Goal: Task Accomplishment & Management: Use online tool/utility

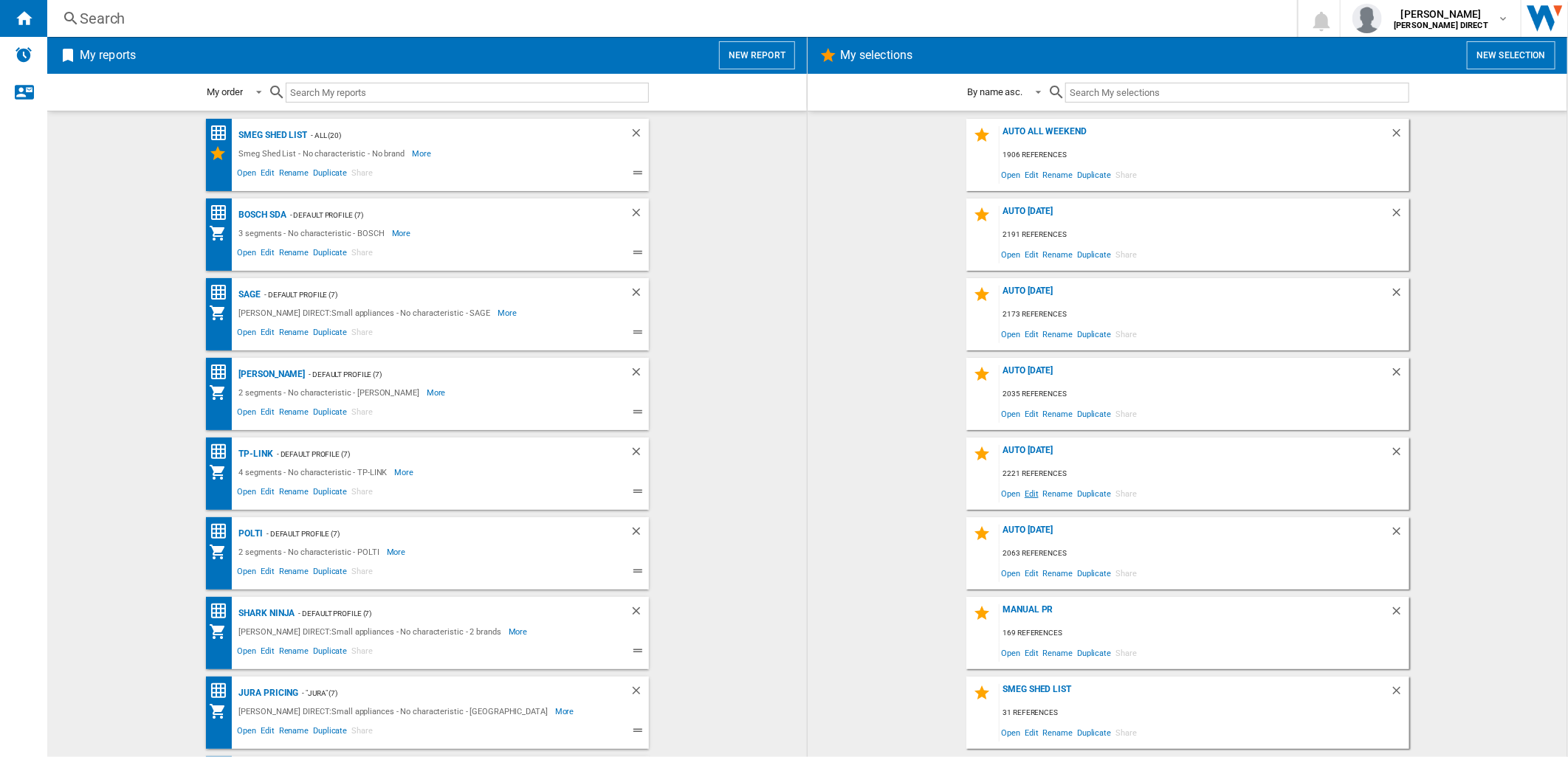
click at [1027, 498] on span "Edit" at bounding box center [1031, 493] width 19 height 20
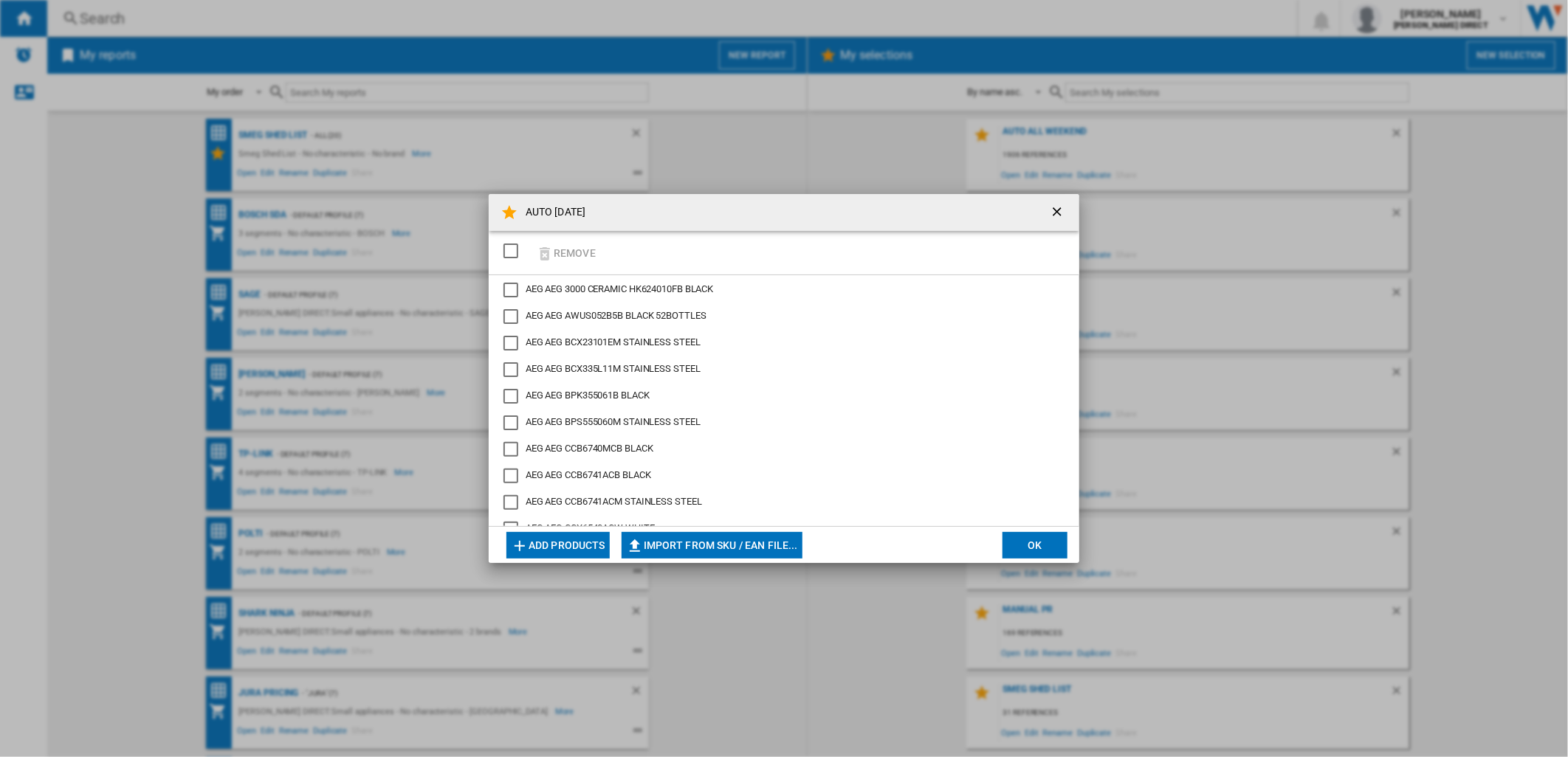
click at [503, 254] on div "SELECTIONS.EDITION_POPUP.SELECT_DESELECT" at bounding box center [511, 251] width 15 height 15
click at [561, 249] on button "Remove" at bounding box center [565, 253] width 69 height 34
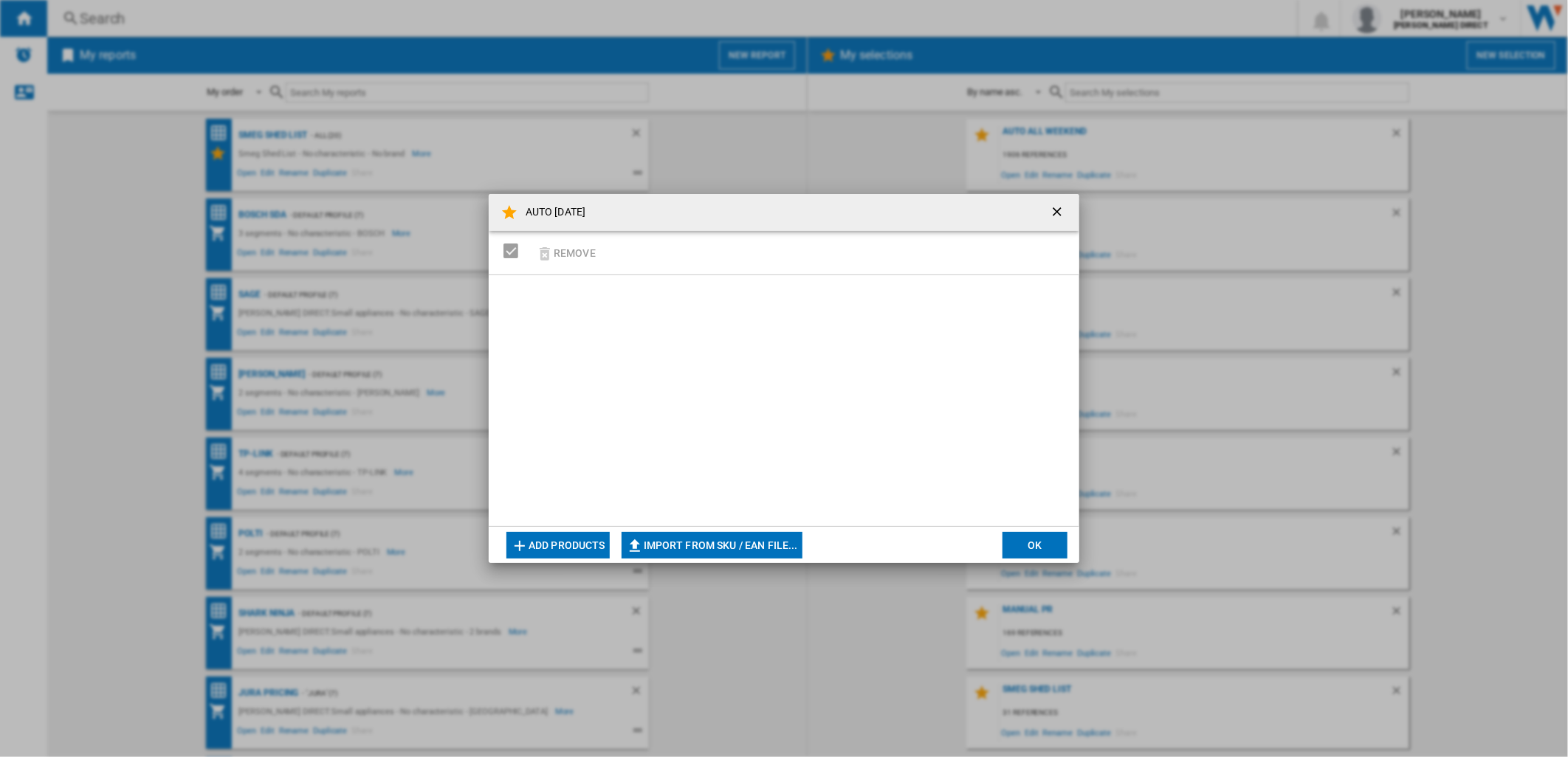
click at [741, 527] on md-dialog-actions "Add products Import from SKU / EAN file... Import manually... OK" at bounding box center [784, 544] width 591 height 37
click at [750, 532] on button "Import from SKU / EAN file..." at bounding box center [711, 545] width 181 height 26
type input "**********"
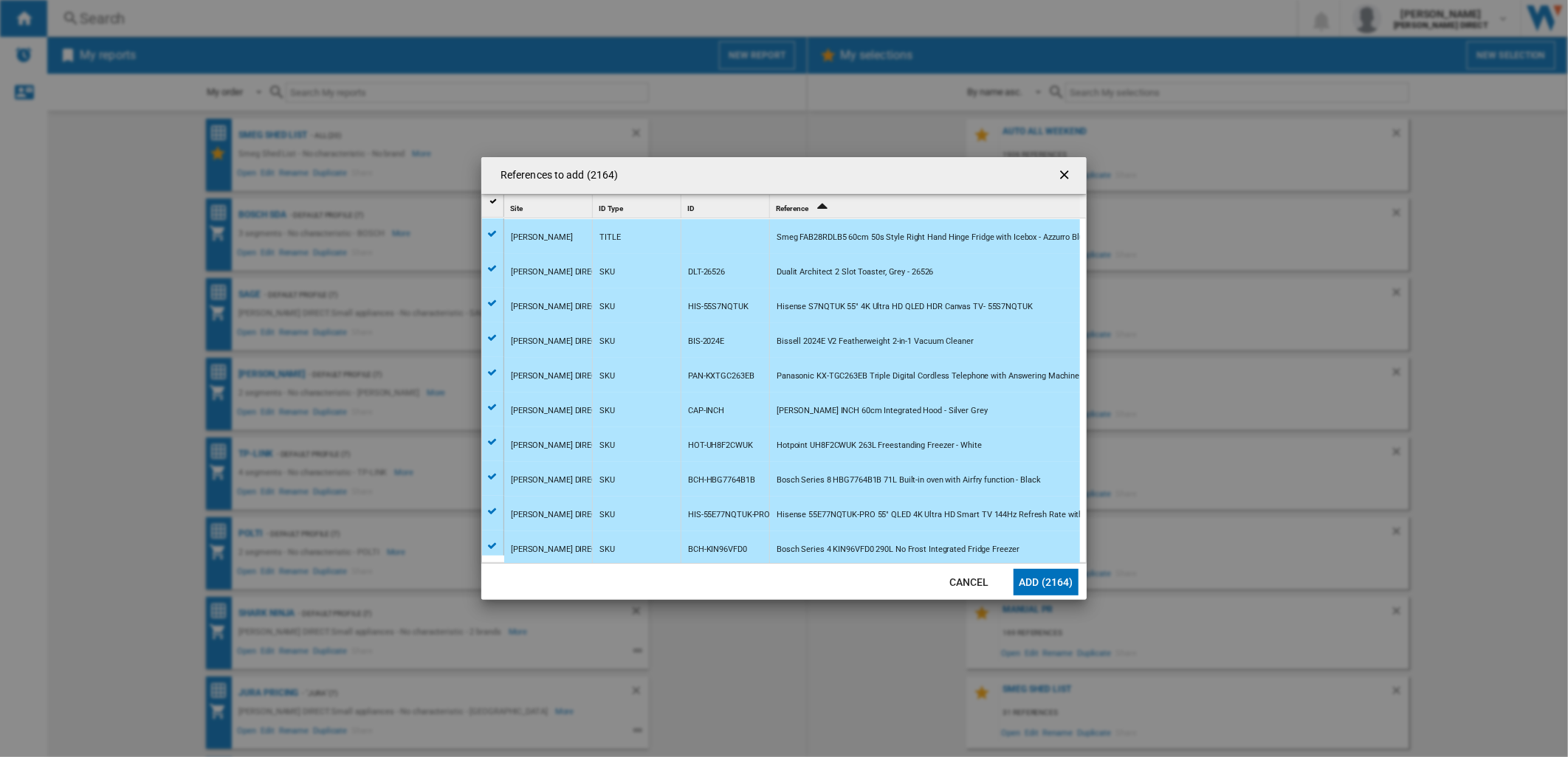
click at [1065, 584] on button "Add (2164)" at bounding box center [1045, 582] width 65 height 26
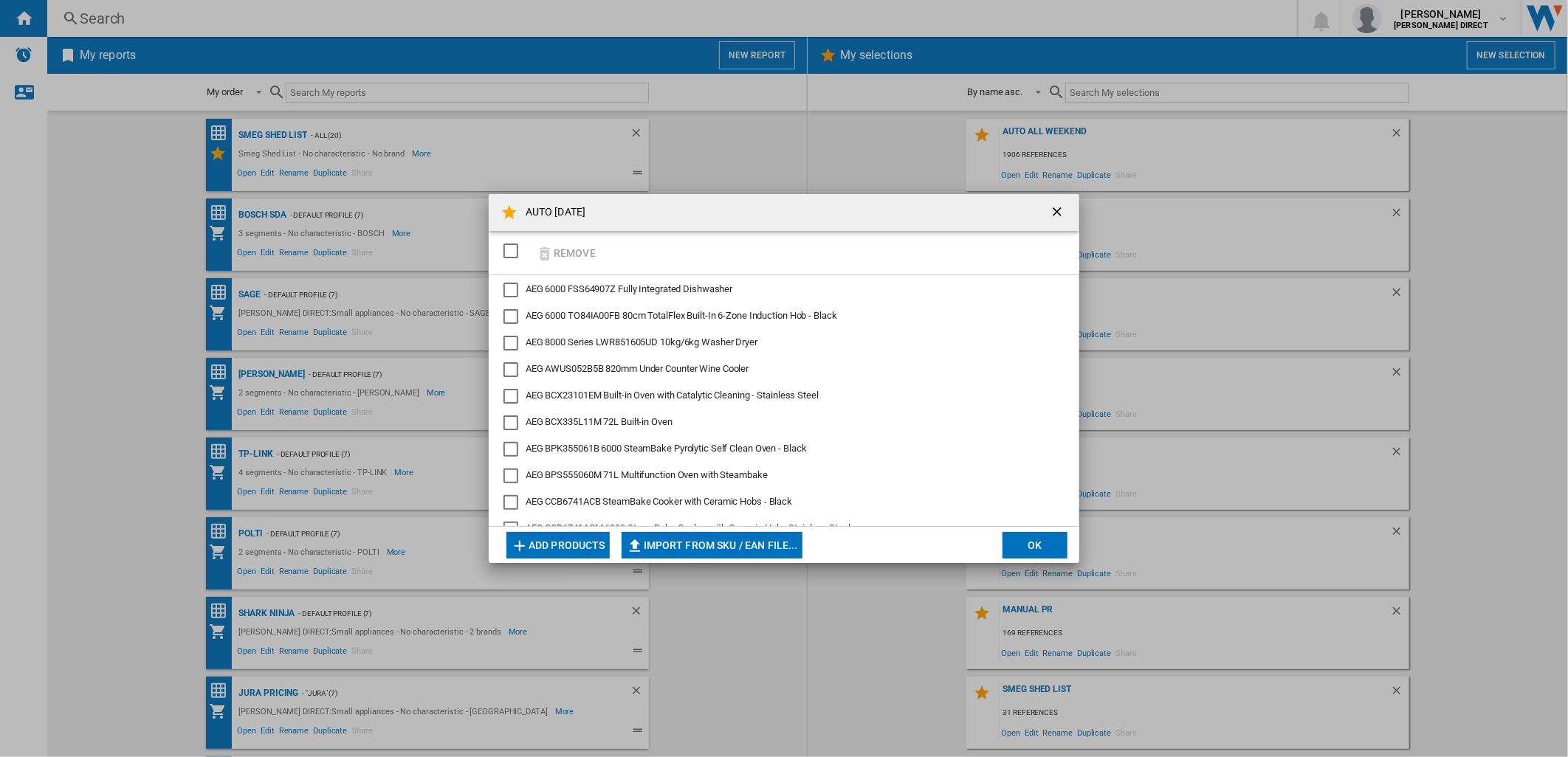
click at [1052, 545] on button "OK" at bounding box center [1034, 545] width 65 height 26
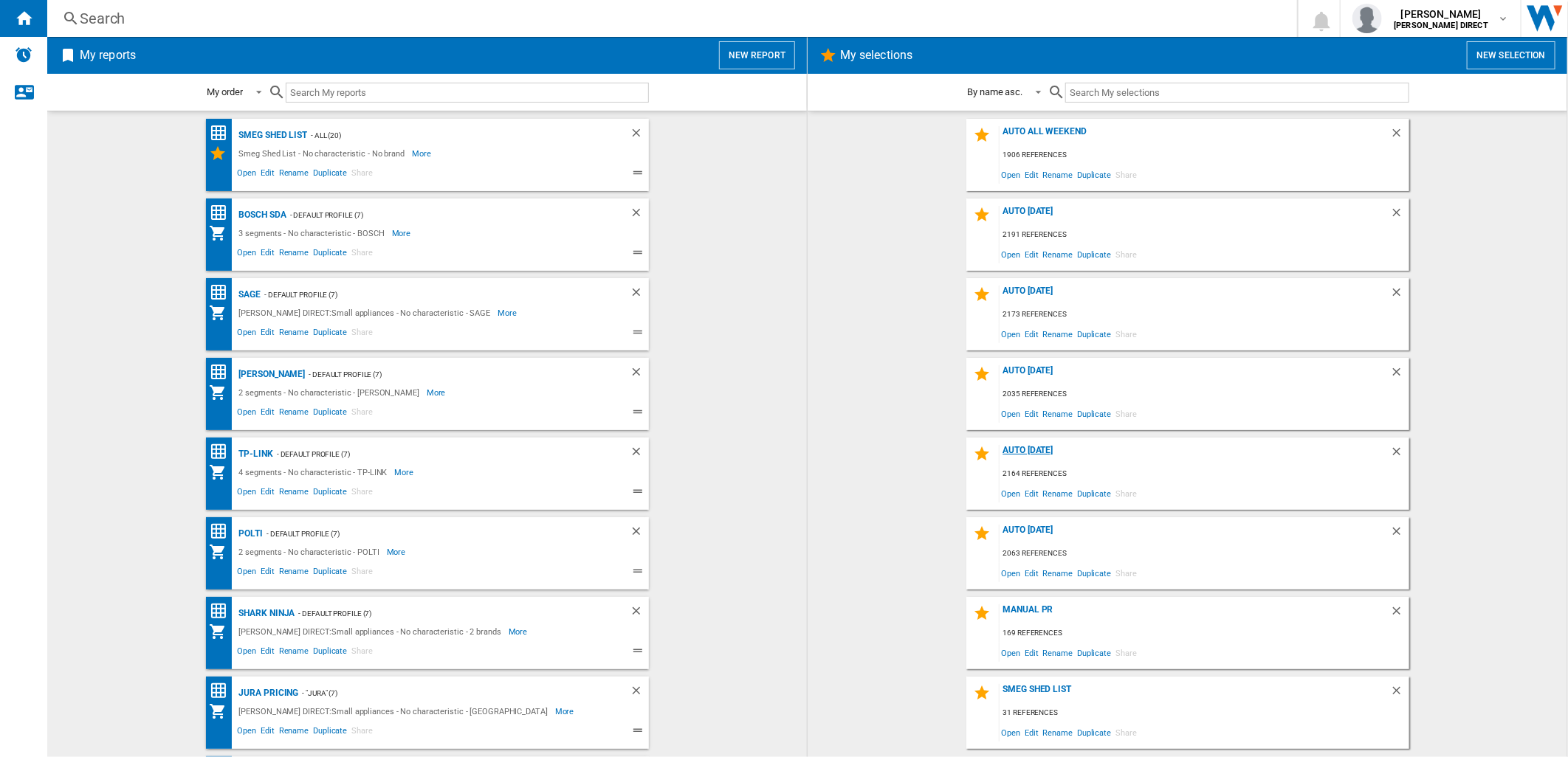
click at [1052, 448] on div "AUTO [DATE]" at bounding box center [1194, 455] width 390 height 20
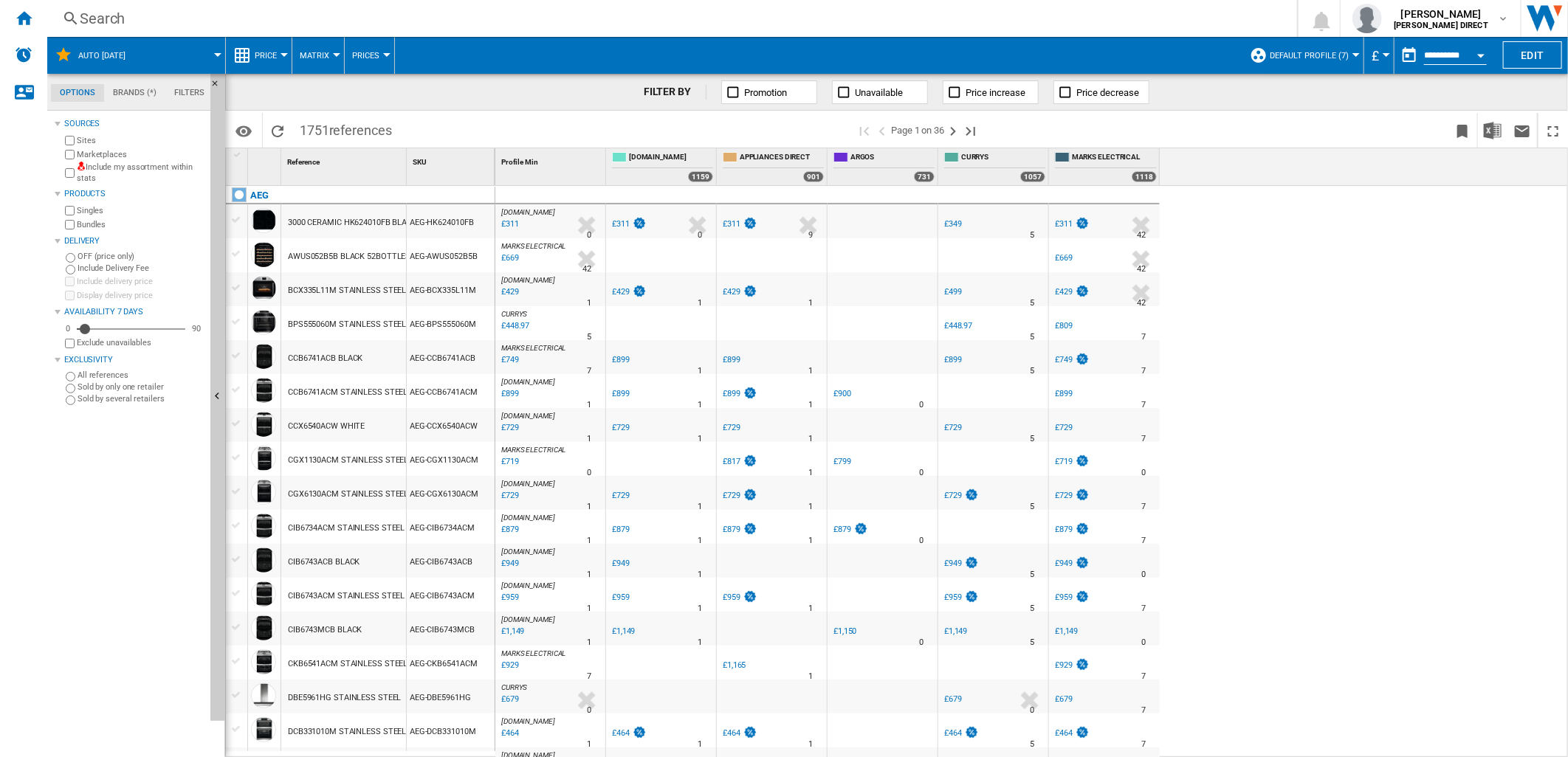
click at [1292, 46] on button "Default profile (7)" at bounding box center [1313, 55] width 87 height 37
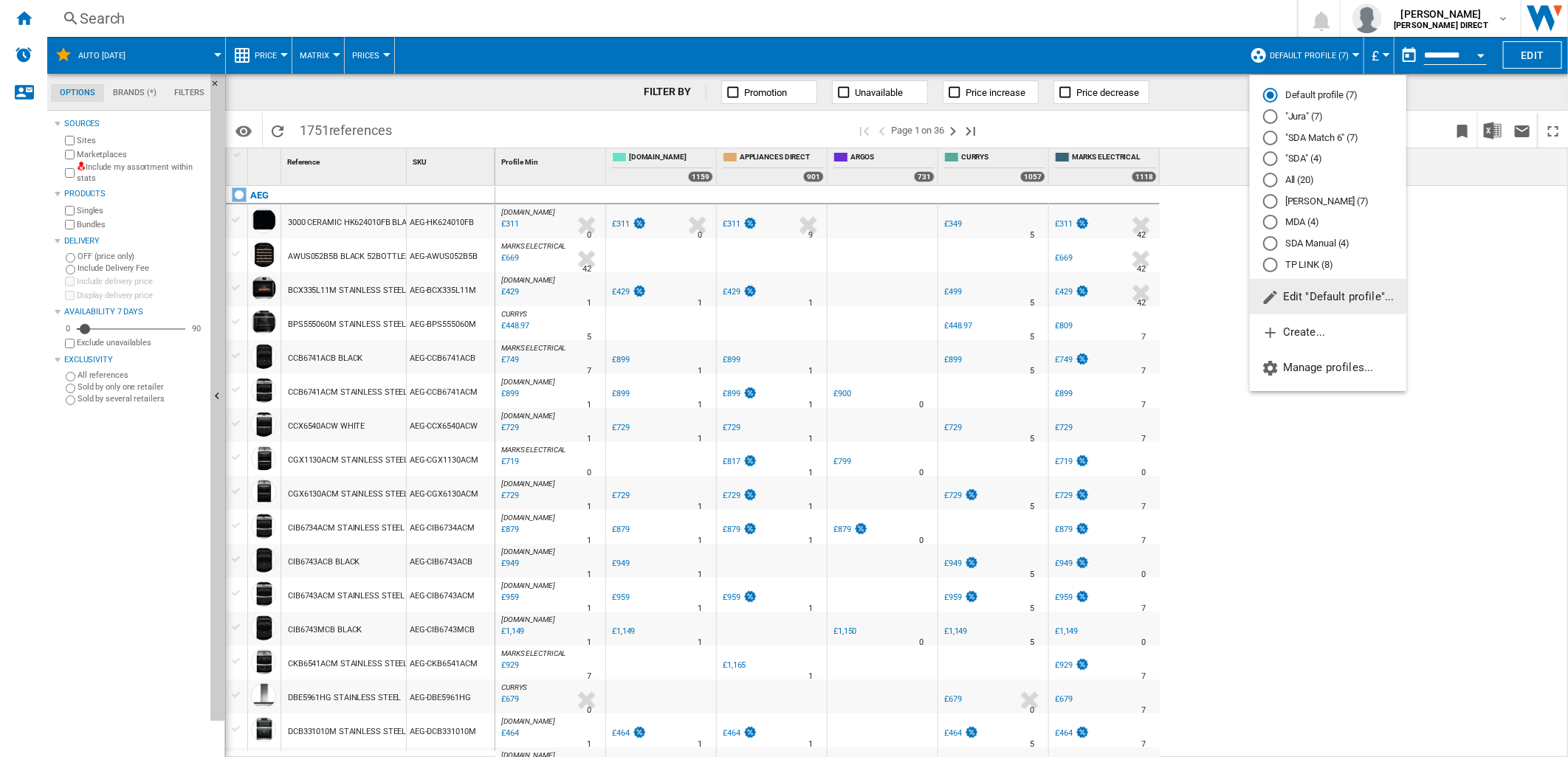
click at [1437, 205] on md-backdrop at bounding box center [784, 378] width 1568 height 757
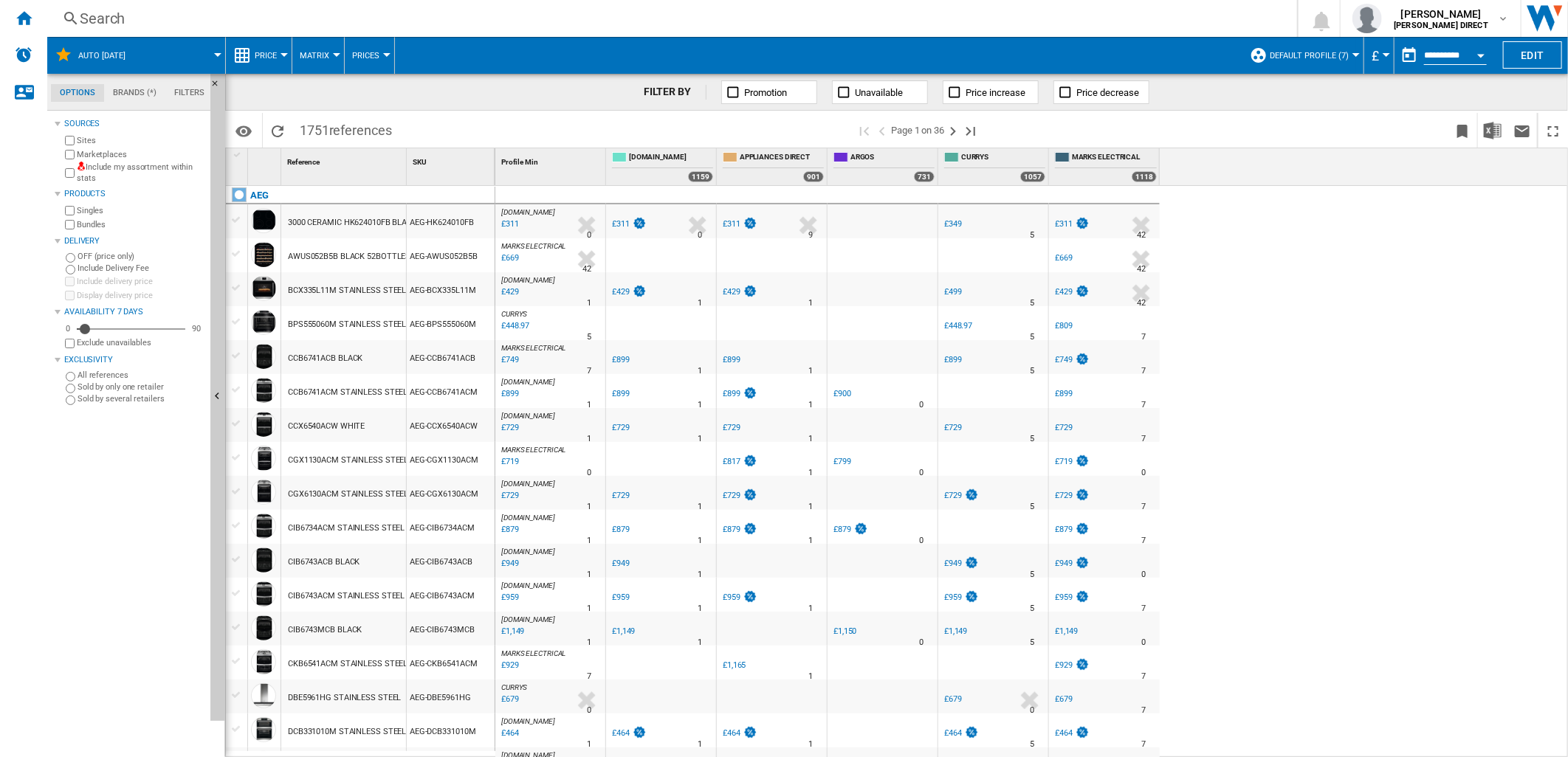
click at [117, 177] on label "Include my assortment within stats" at bounding box center [141, 173] width 128 height 23
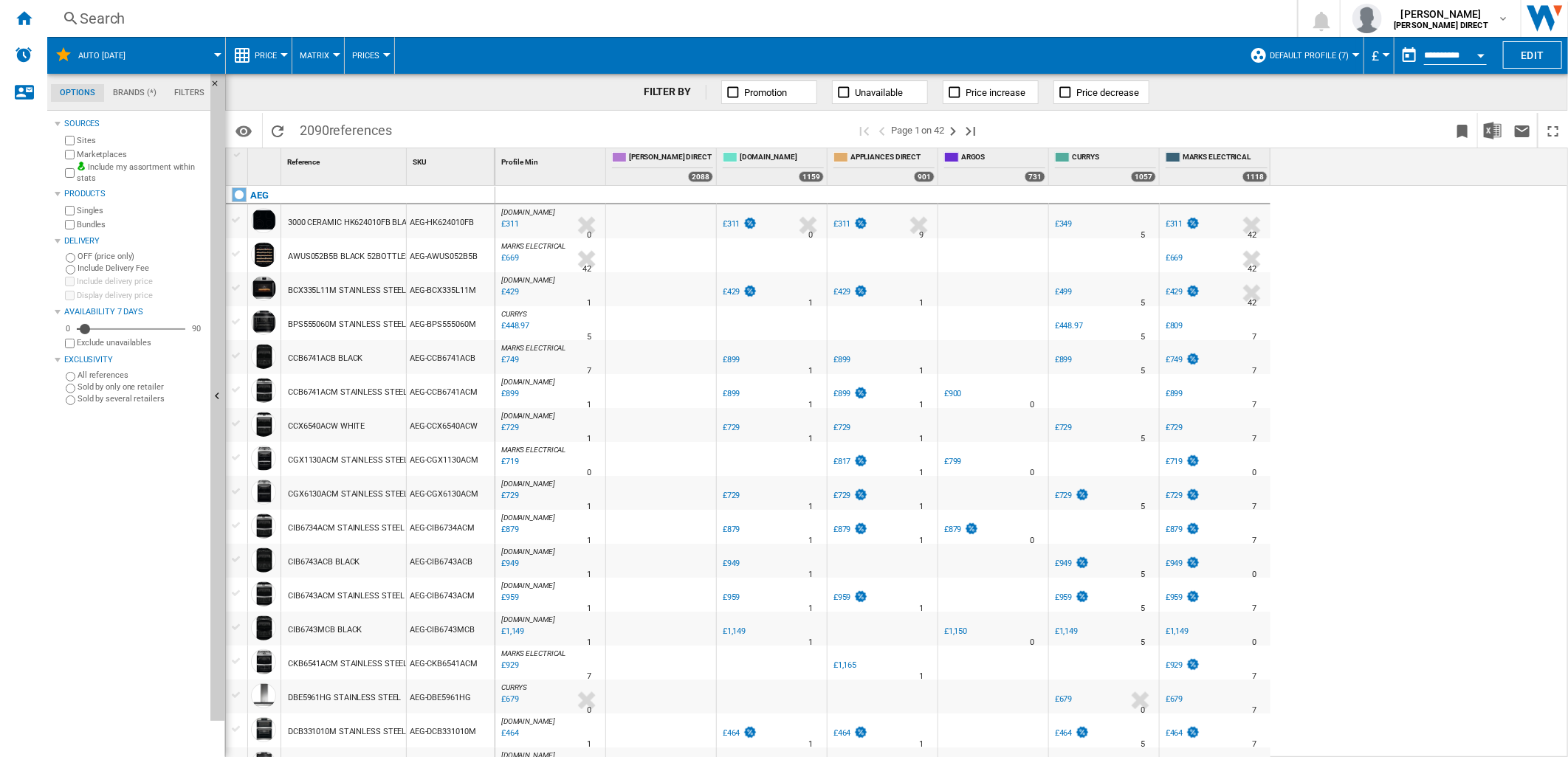
click at [101, 227] on label "Bundles" at bounding box center [141, 225] width 128 height 11
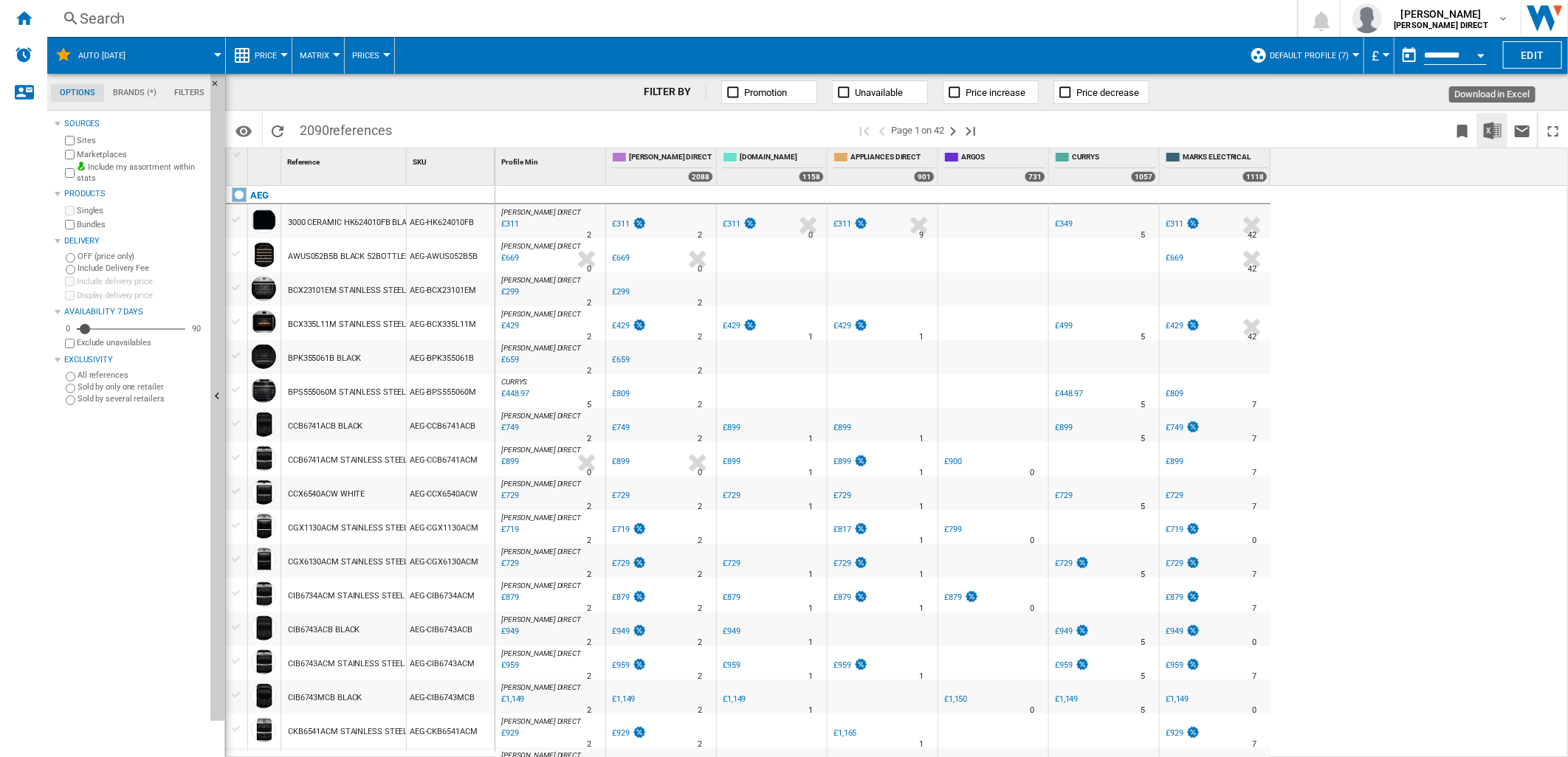
click at [1494, 131] on img "Download in Excel" at bounding box center [1493, 131] width 18 height 18
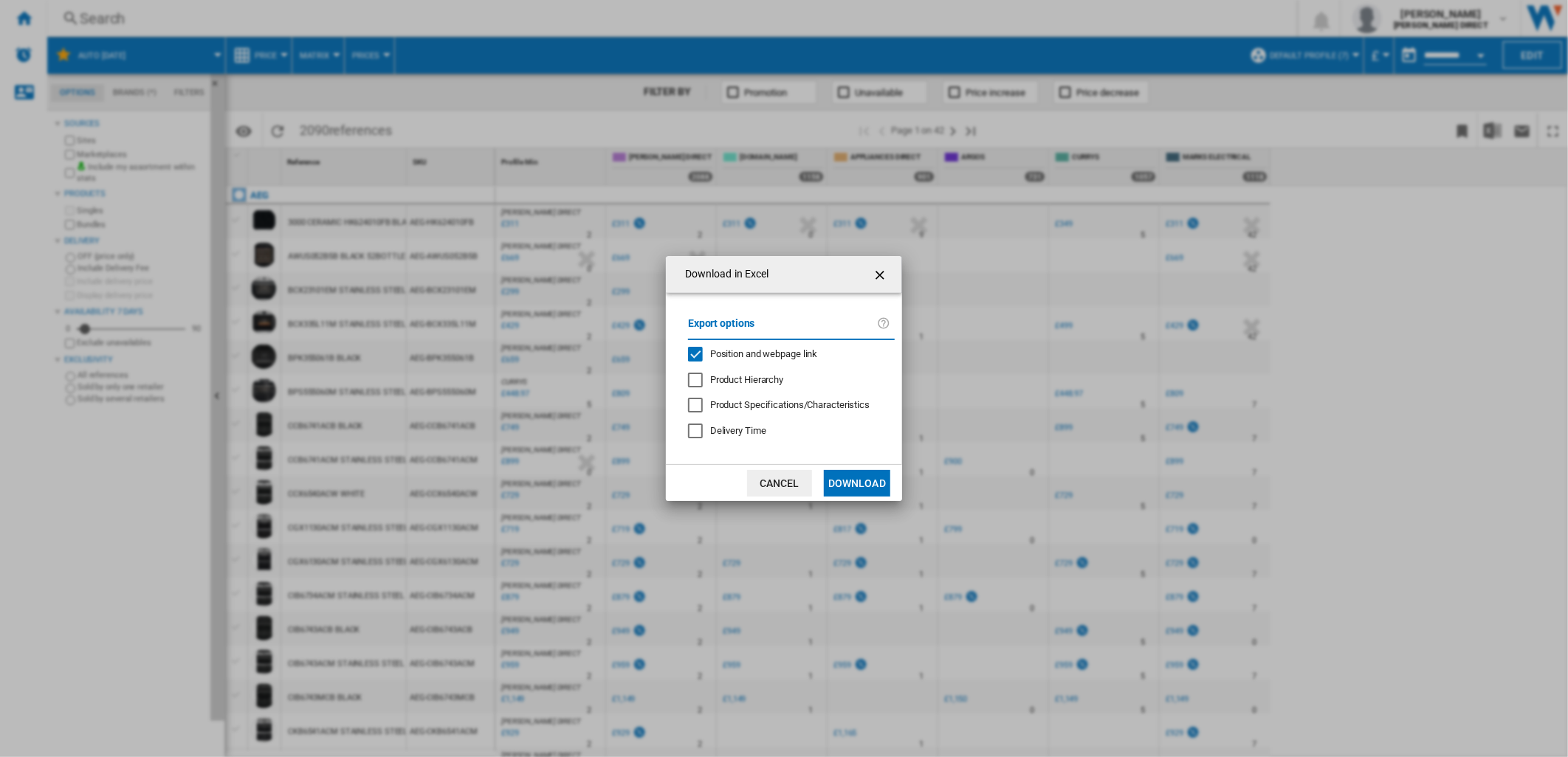
click at [696, 355] on div "Position and webpage link" at bounding box center [696, 354] width 15 height 15
click at [863, 483] on button "Download" at bounding box center [857, 484] width 66 height 26
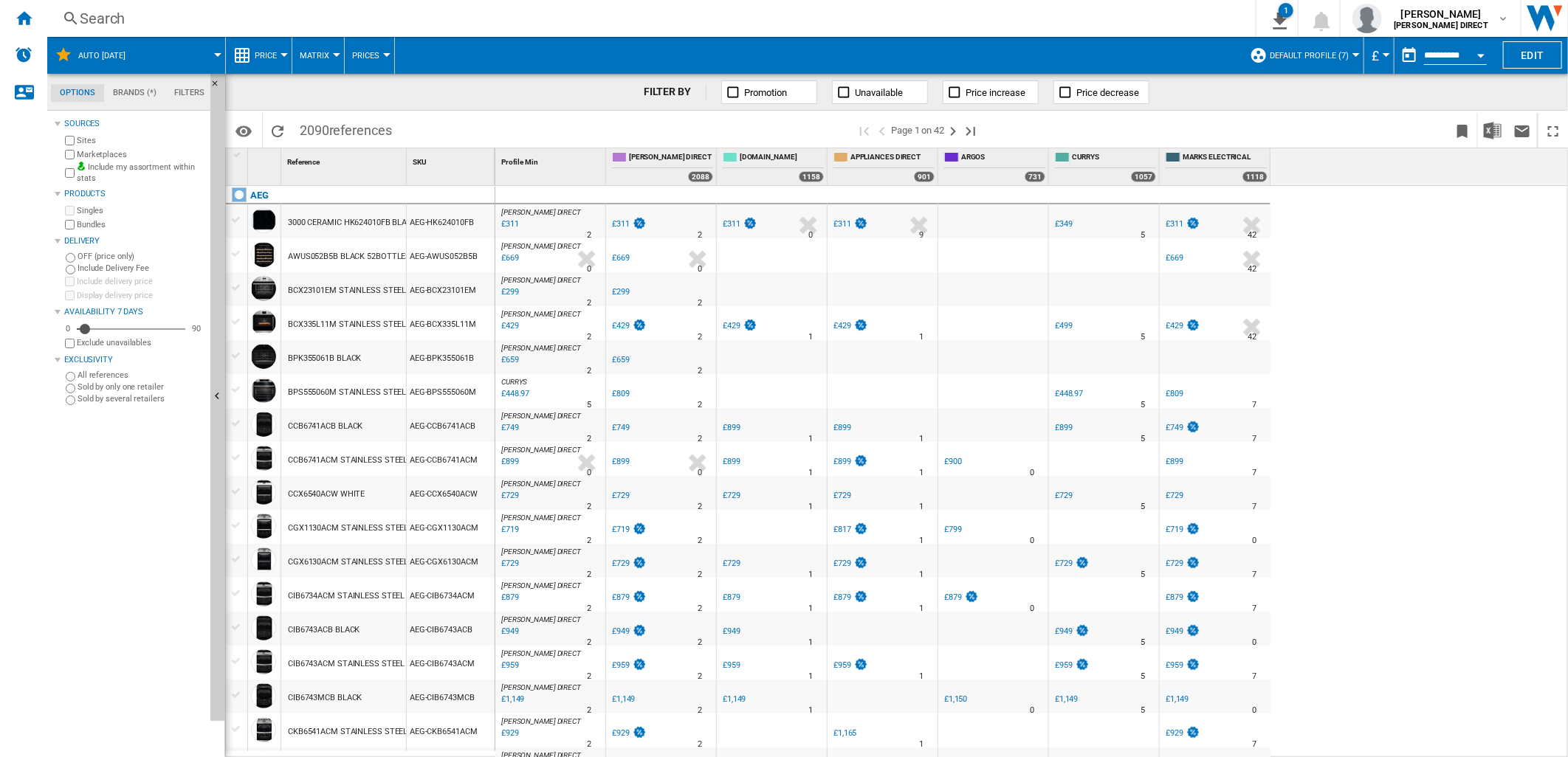
click at [1442, 269] on div "[PERSON_NAME] DIRECT : [PERSON_NAME] DIRECT 0.0 % £311 % N/A 2 [PERSON_NAME] DI…" at bounding box center [1031, 472] width 1073 height 573
